Goal: Information Seeking & Learning: Learn about a topic

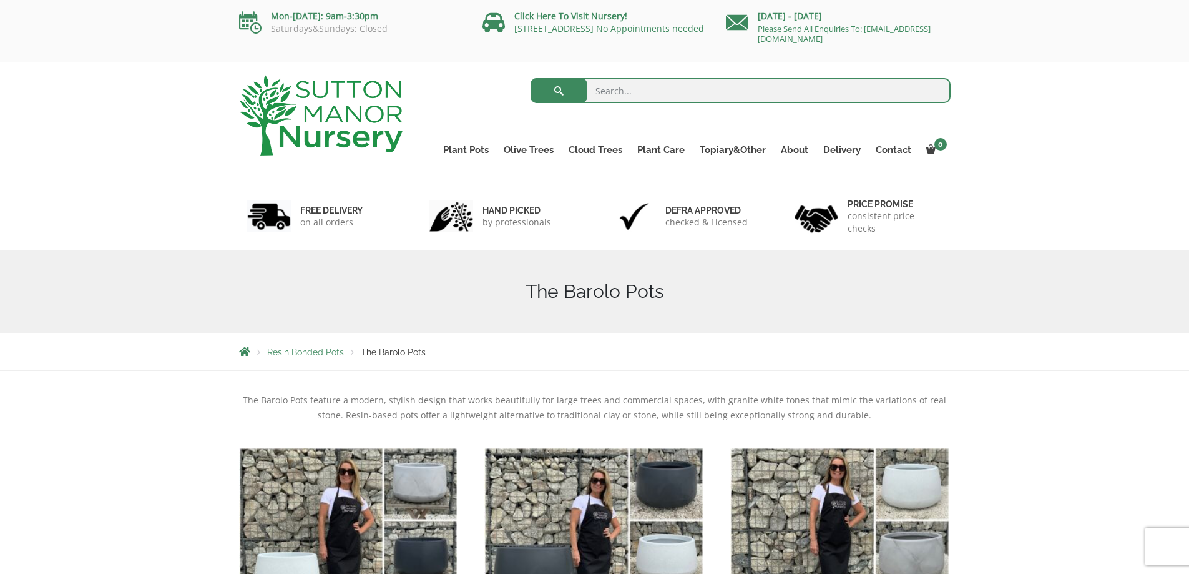
drag, startPoint x: 1087, startPoint y: 436, endPoint x: 1069, endPoint y: 427, distance: 19.5
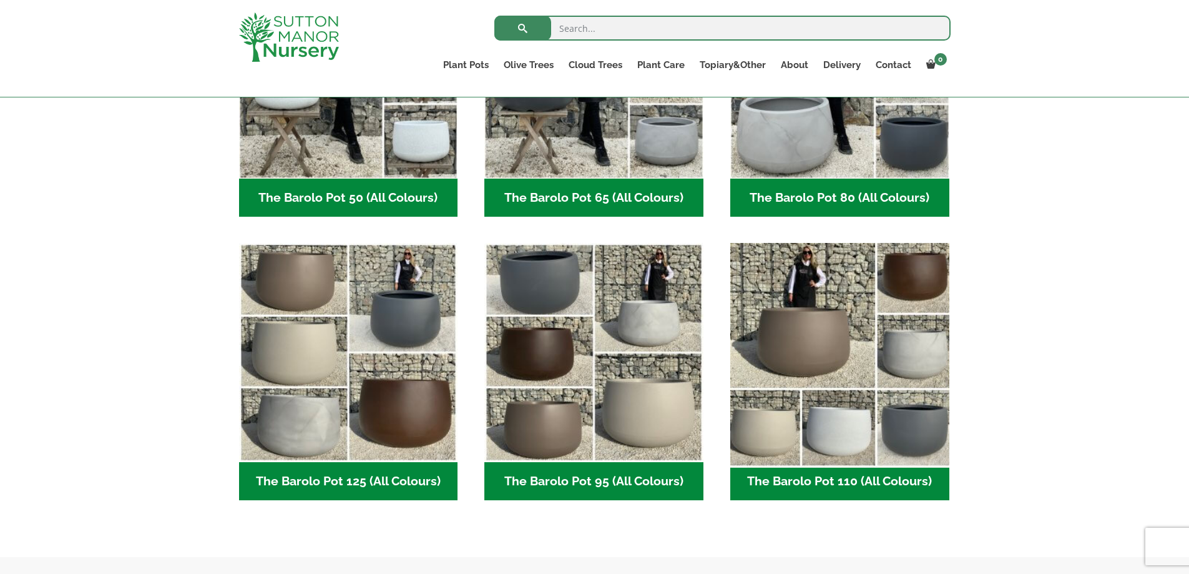
scroll to position [562, 0]
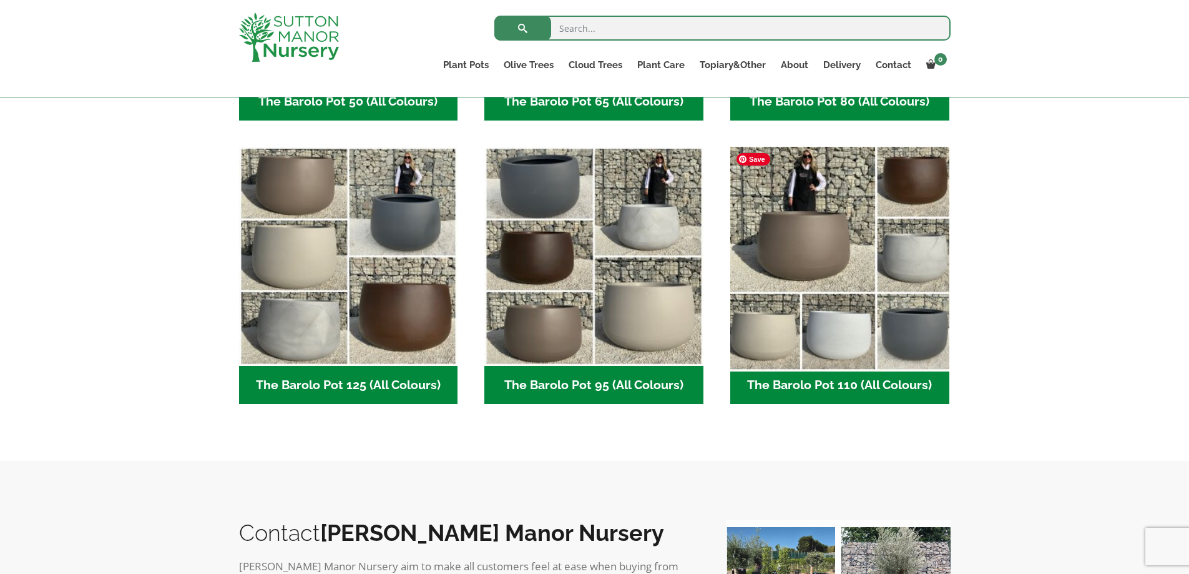
click at [855, 324] on img "Visit product category The Barolo Pot 110 (All Colours)" at bounding box center [840, 257] width 230 height 230
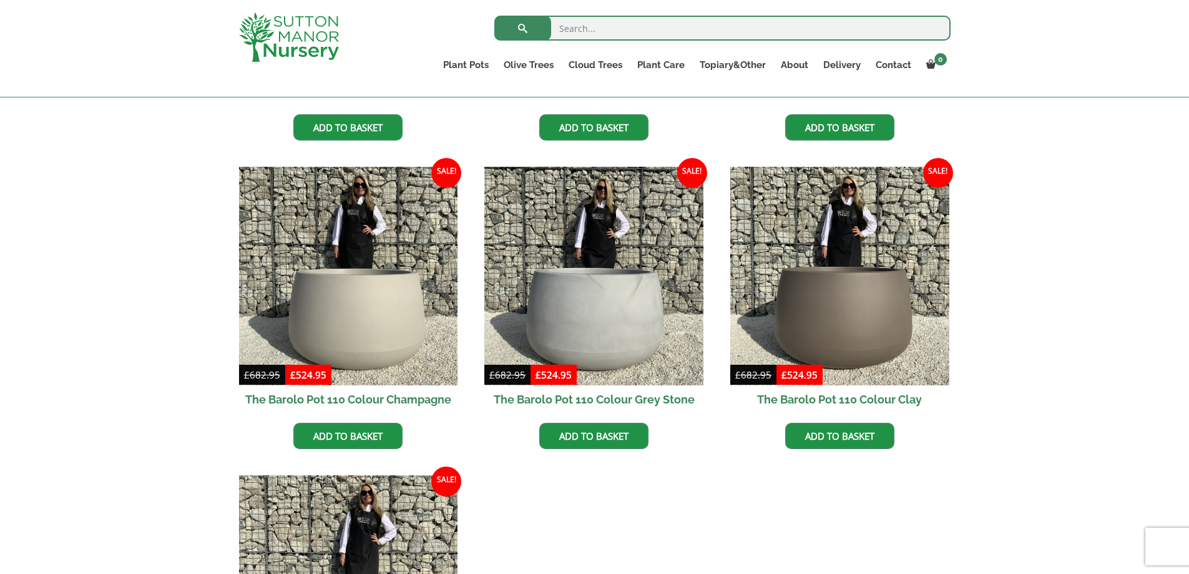
scroll to position [562, 0]
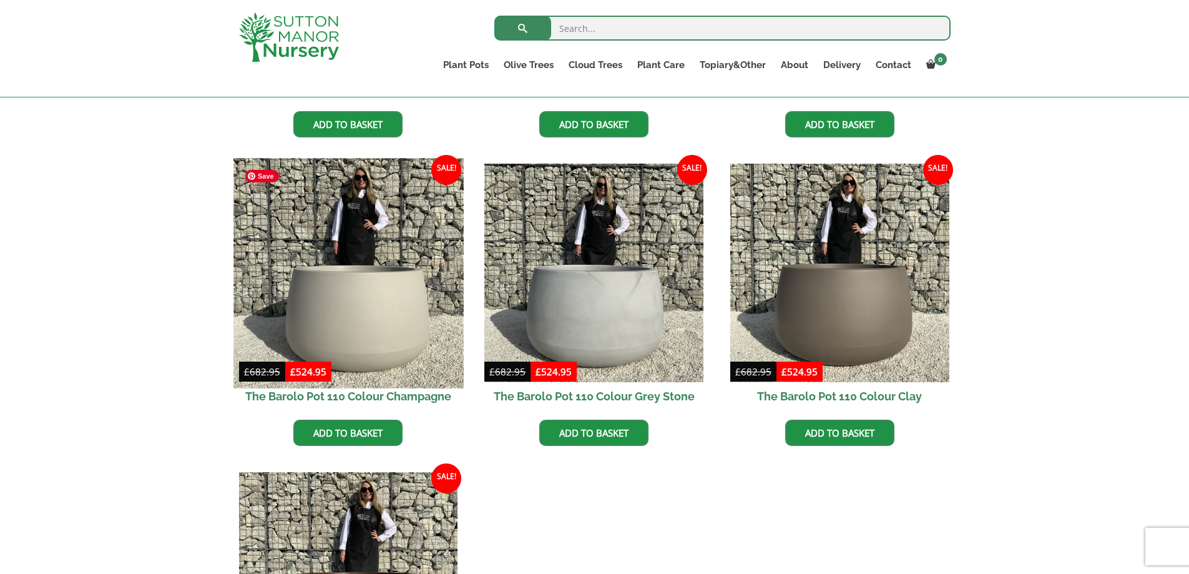
click at [351, 281] on img at bounding box center [348, 273] width 230 height 230
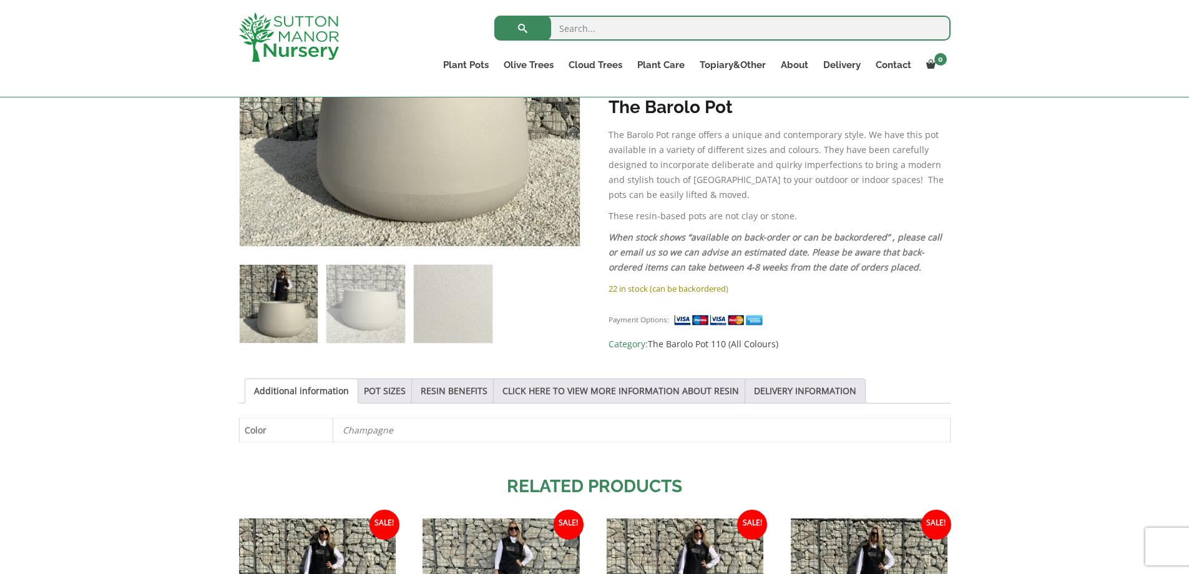
scroll to position [437, 0]
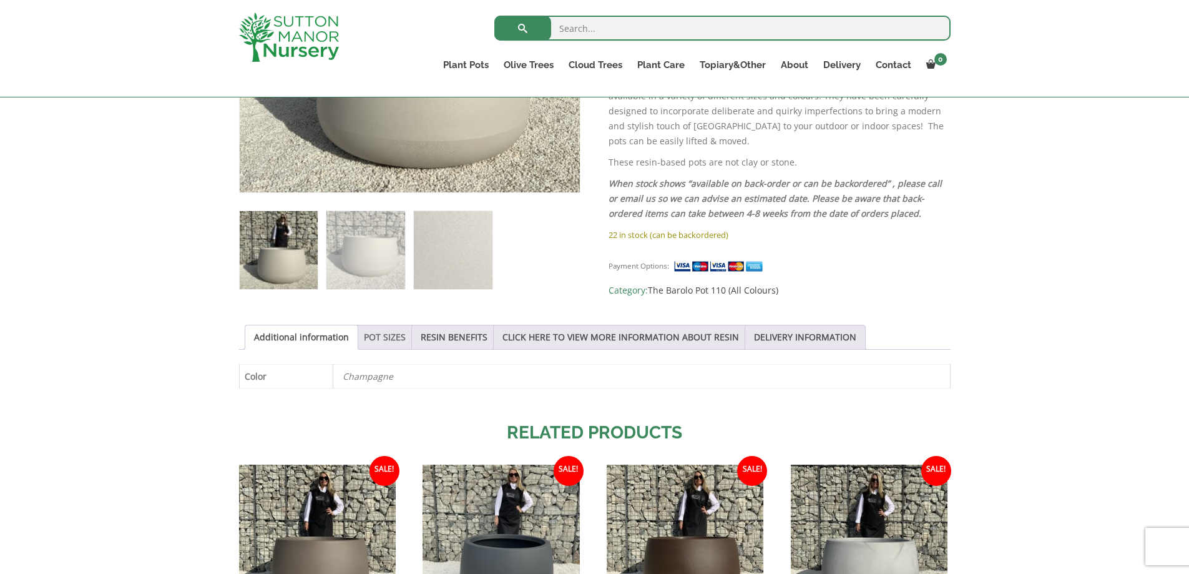
click at [382, 339] on link "POT SIZES" at bounding box center [385, 337] width 42 height 24
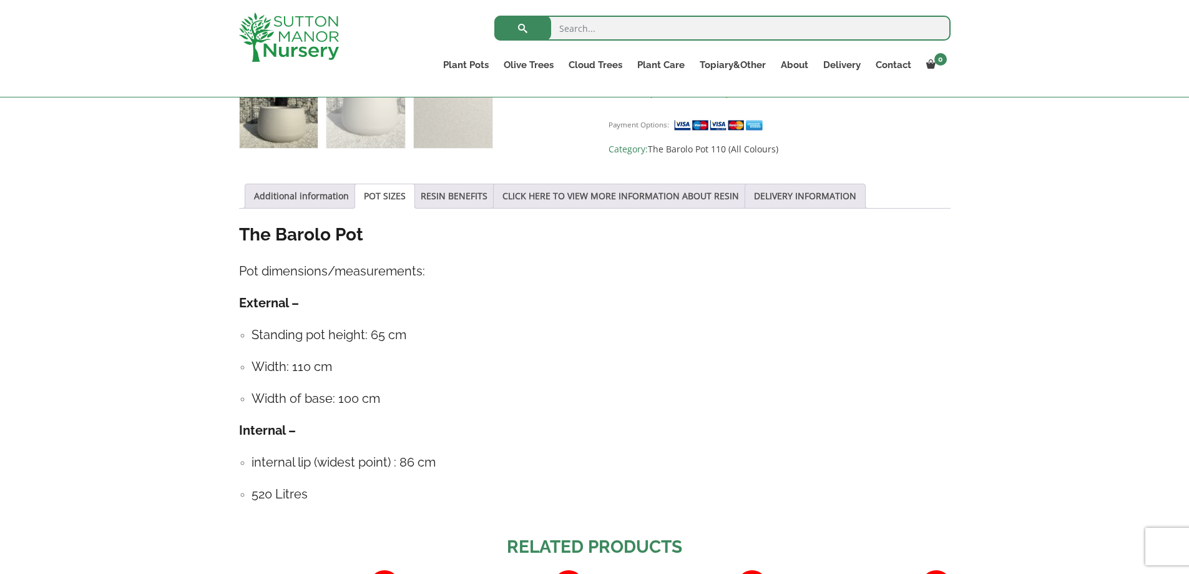
scroll to position [562, 0]
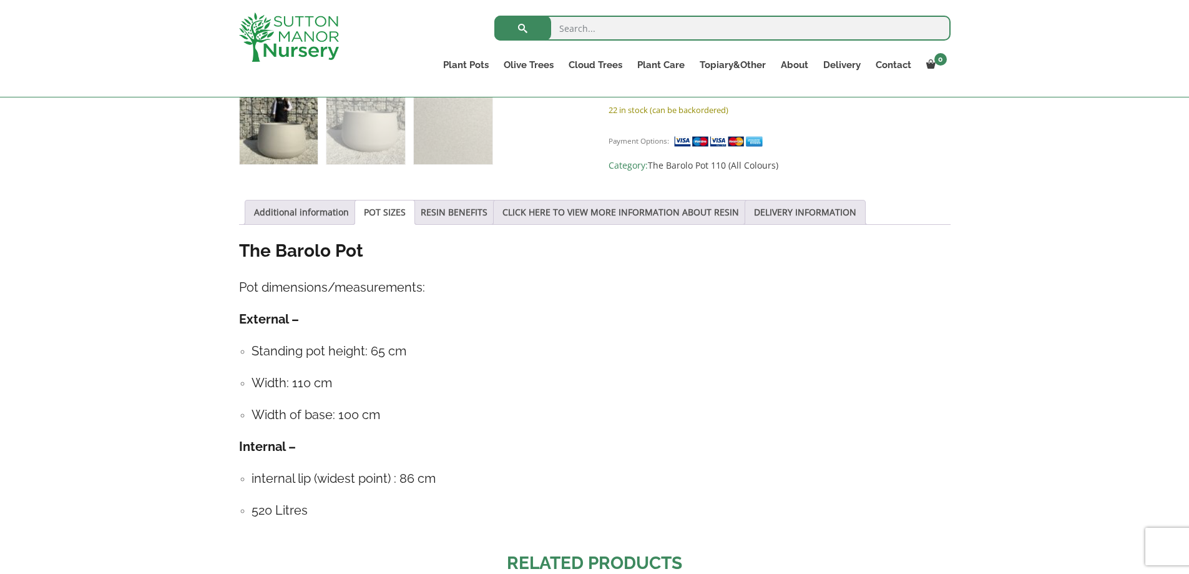
click at [525, 367] on ul "Standing pot height: 65 cm Width: 110 cm Width of base: 100 cm" at bounding box center [594, 382] width 711 height 83
click at [813, 343] on h4 "Standing pot height: 65 cm" at bounding box center [601, 350] width 699 height 19
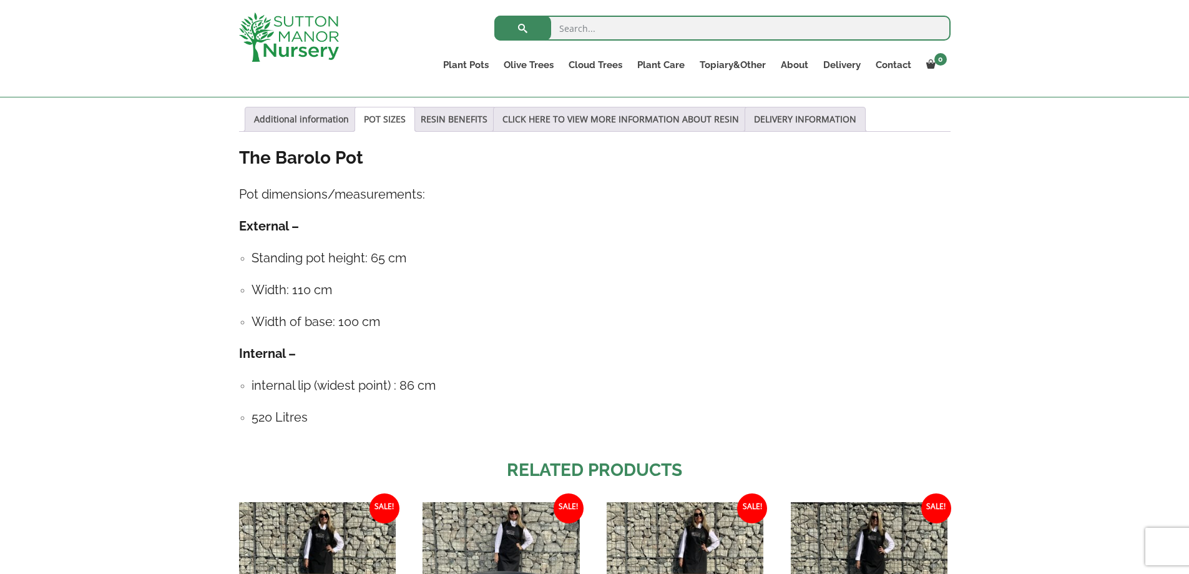
scroll to position [749, 0]
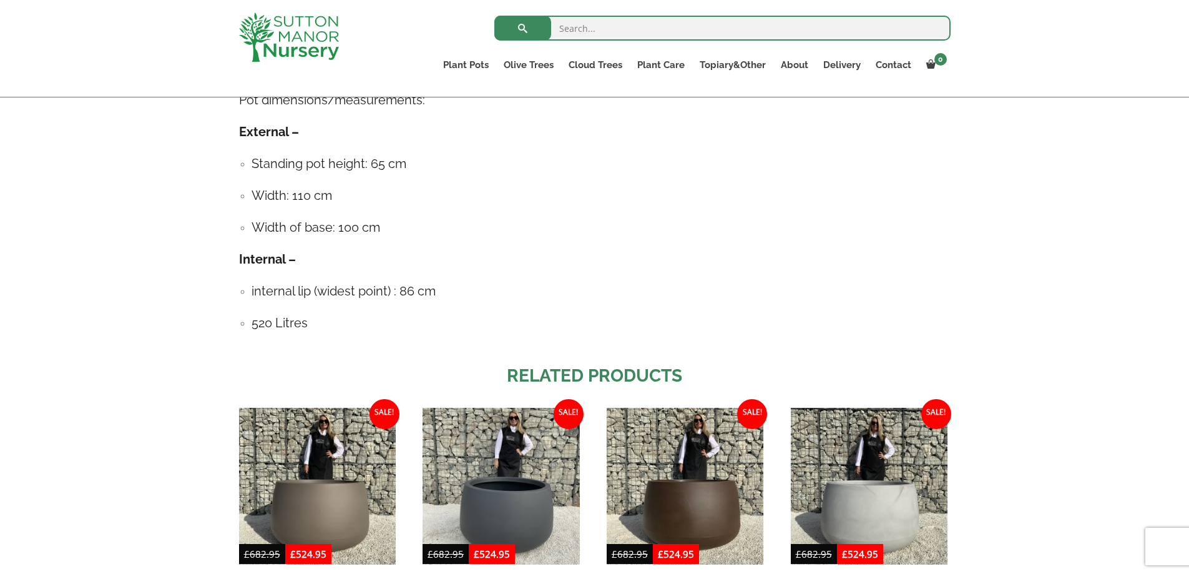
click at [708, 280] on div "The Barolo Pot Pot dimensions/measurements: External – Standing pot height: 65 …" at bounding box center [594, 198] width 711 height 293
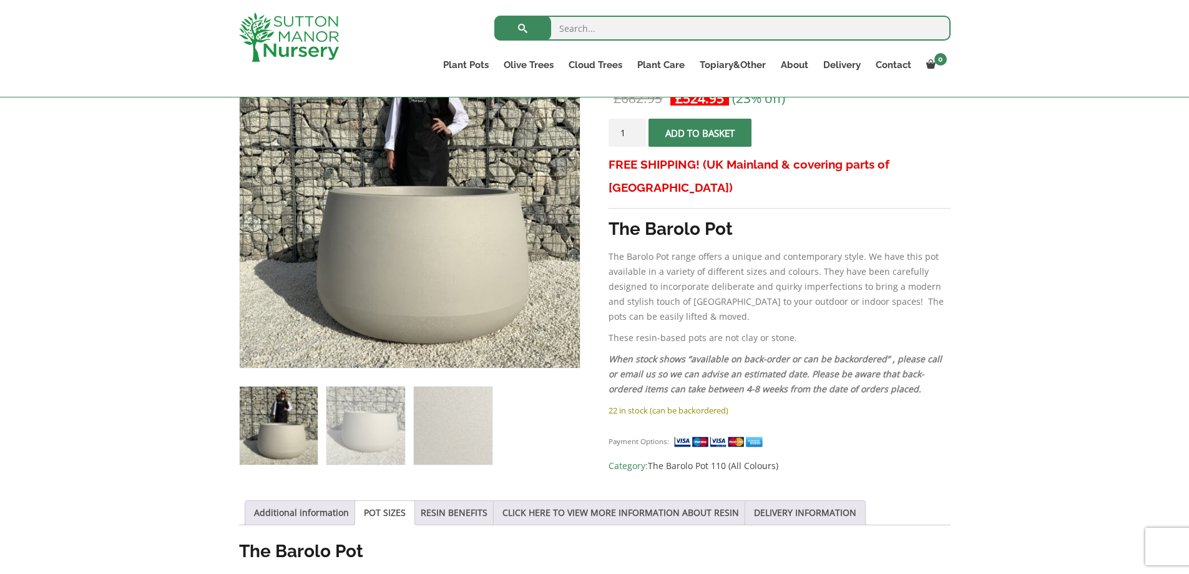
scroll to position [374, 0]
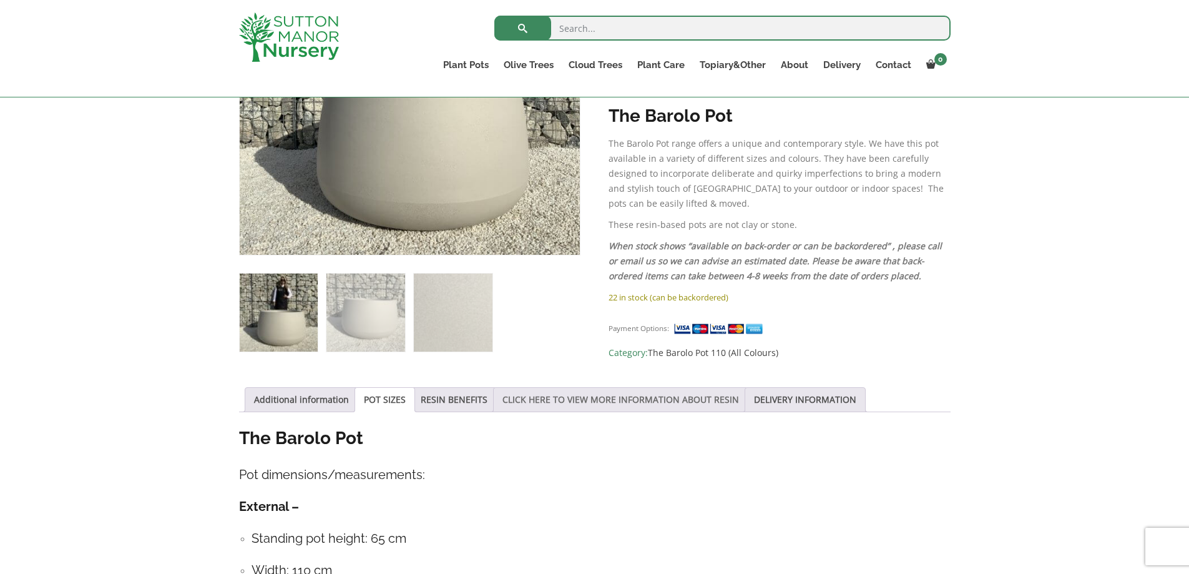
click at [557, 403] on link "CLICK HERE TO VIEW MORE INFORMATION ABOUT RESIN" at bounding box center [620, 400] width 237 height 24
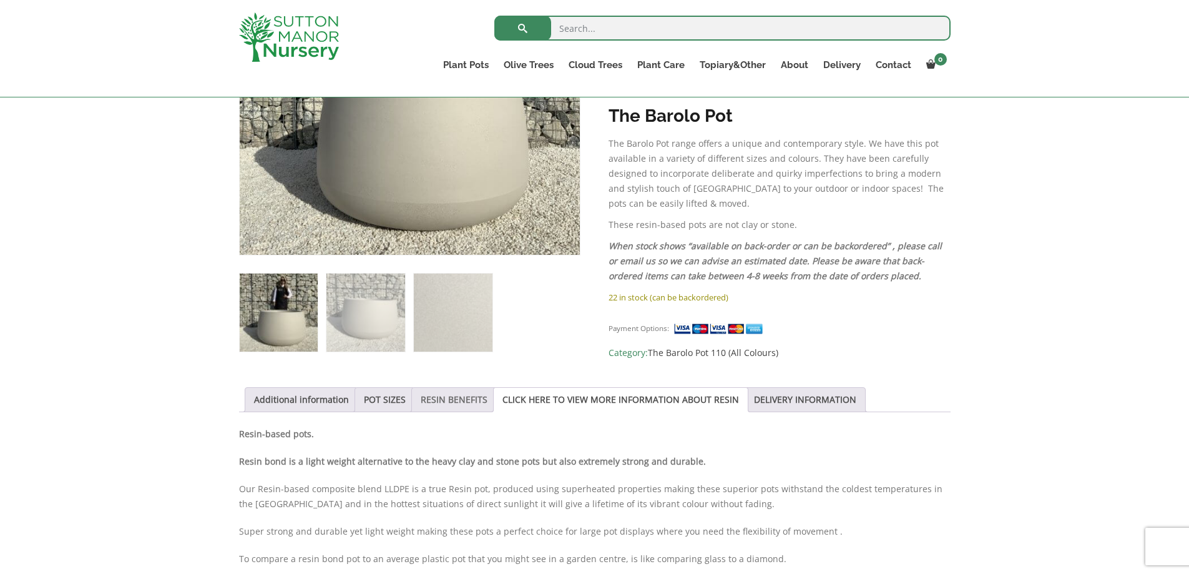
click at [444, 398] on link "RESIN BENEFITS" at bounding box center [454, 400] width 67 height 24
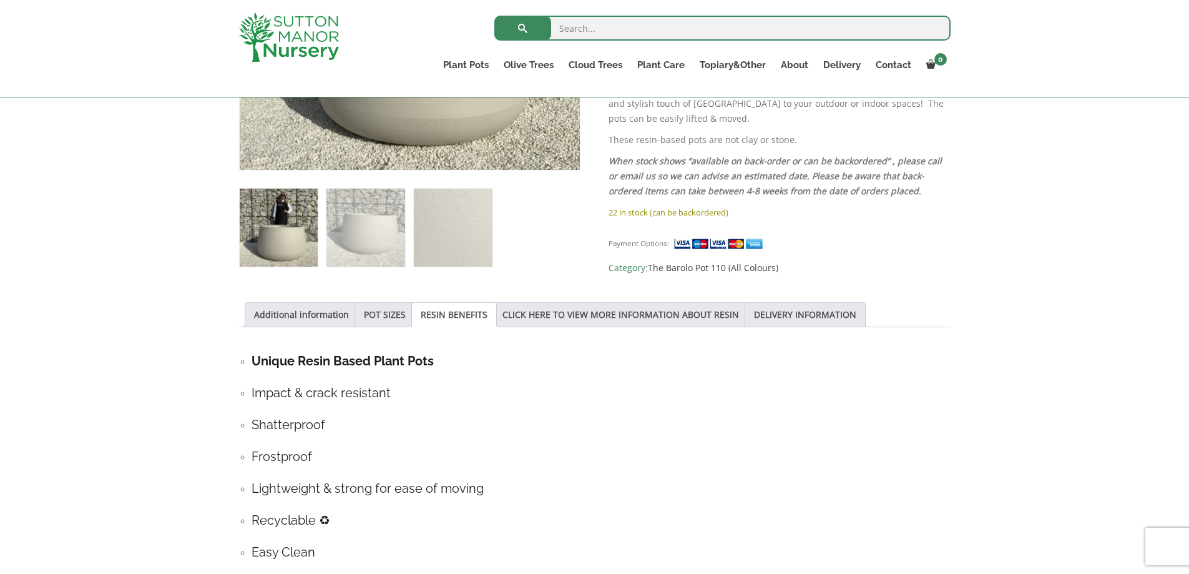
scroll to position [437, 0]
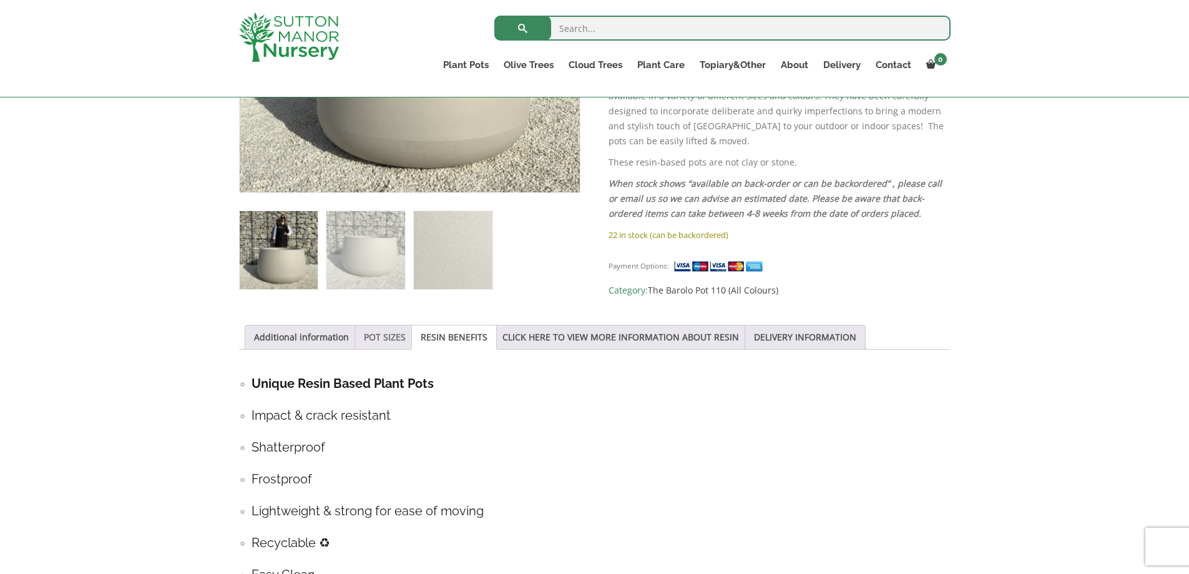
click at [383, 331] on link "POT SIZES" at bounding box center [385, 337] width 42 height 24
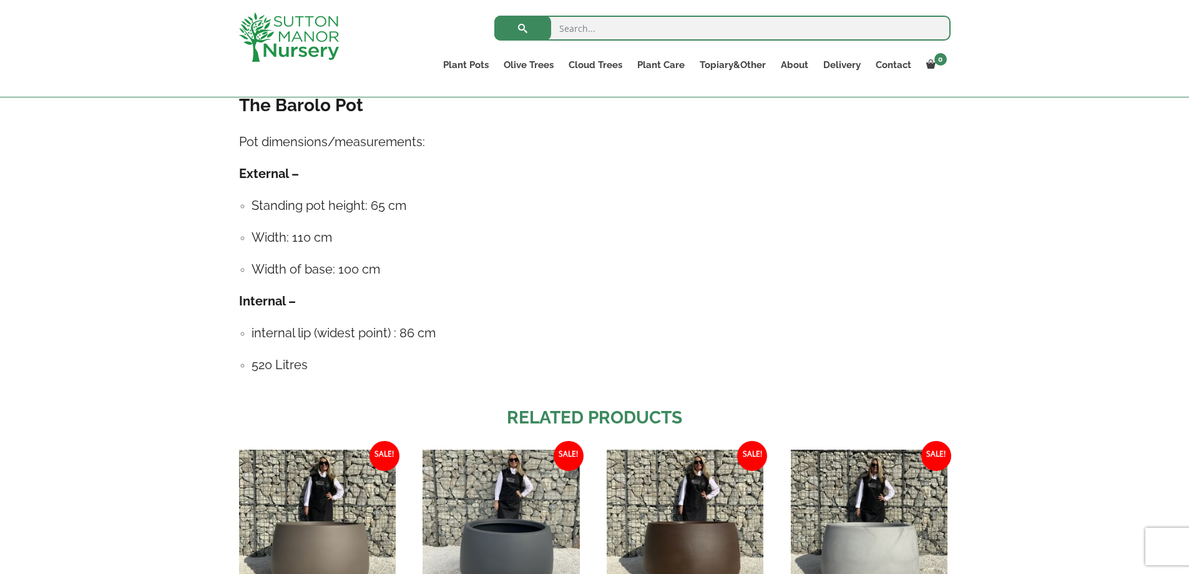
scroll to position [686, 0]
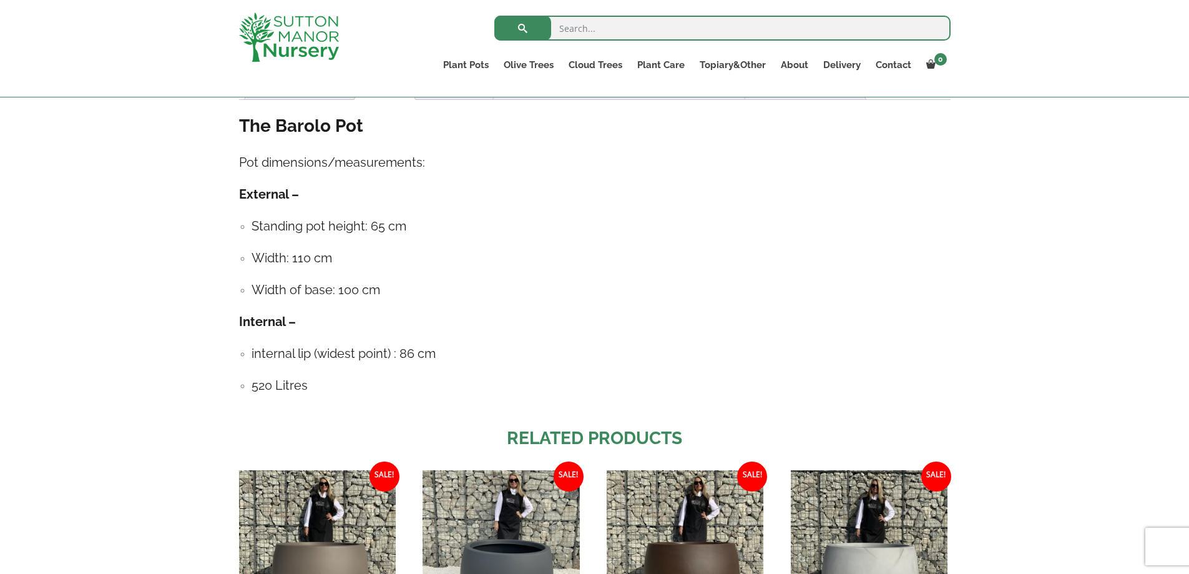
click at [671, 307] on div "The Barolo Pot Pot dimensions/measurements: External – Standing pot height: 65 …" at bounding box center [594, 260] width 711 height 293
click at [769, 319] on h4 "Internal –" at bounding box center [594, 321] width 711 height 19
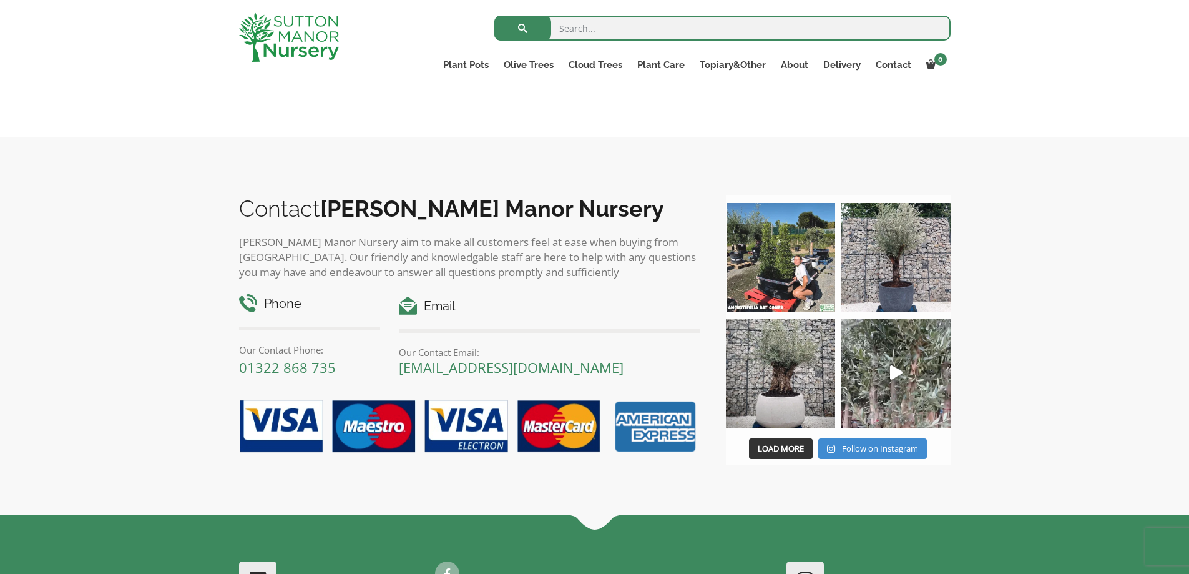
scroll to position [1373, 0]
